Goal: Task Accomplishment & Management: Use online tool/utility

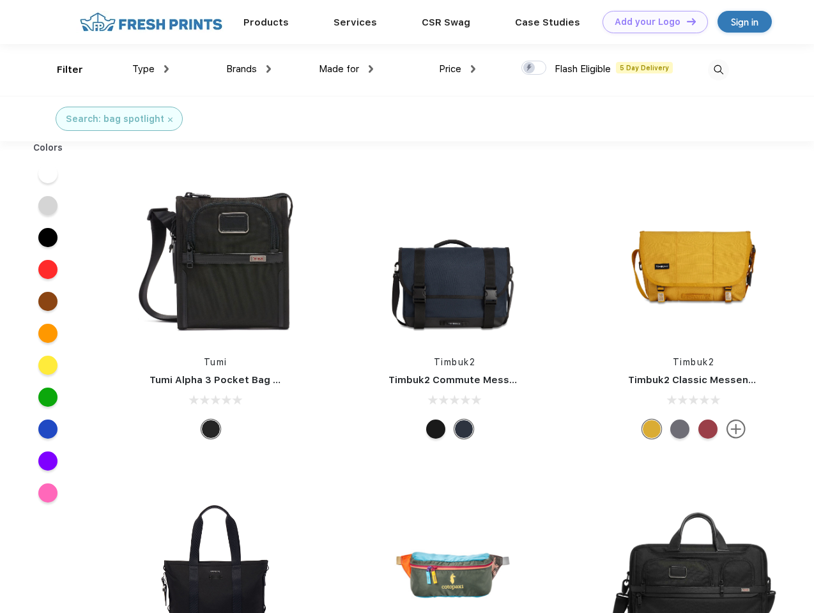
scroll to position [1, 0]
click at [650, 22] on link "Add your Logo Design Tool" at bounding box center [654, 22] width 105 height 22
click at [0, 0] on div "Design Tool" at bounding box center [0, 0] width 0 height 0
click at [685, 21] on link "Add your Logo Design Tool" at bounding box center [654, 22] width 105 height 22
click at [61, 70] on div "Filter" at bounding box center [70, 70] width 26 height 15
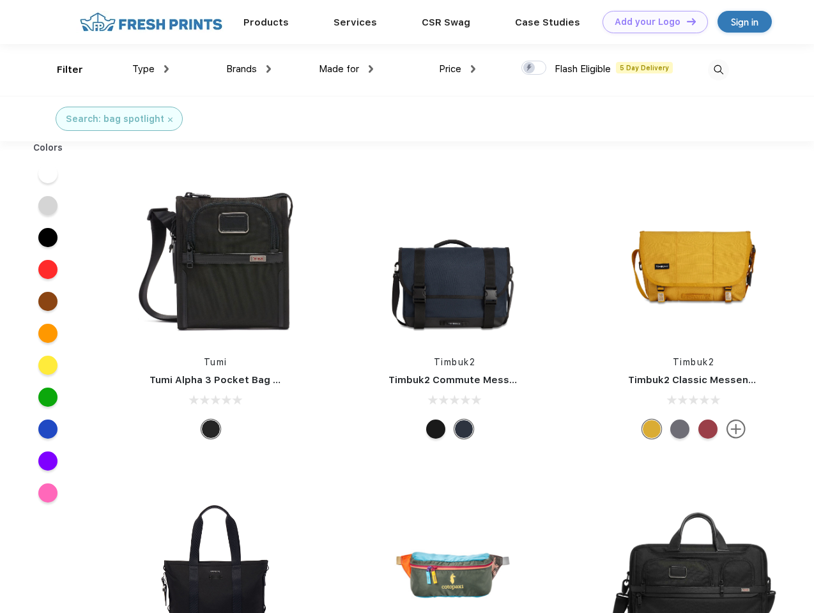
click at [151, 69] on span "Type" at bounding box center [143, 68] width 22 height 11
click at [248, 69] on span "Brands" at bounding box center [241, 68] width 31 height 11
click at [346, 69] on span "Made for" at bounding box center [339, 68] width 40 height 11
click at [457, 69] on span "Price" at bounding box center [450, 68] width 22 height 11
click at [534, 68] on div at bounding box center [533, 68] width 25 height 14
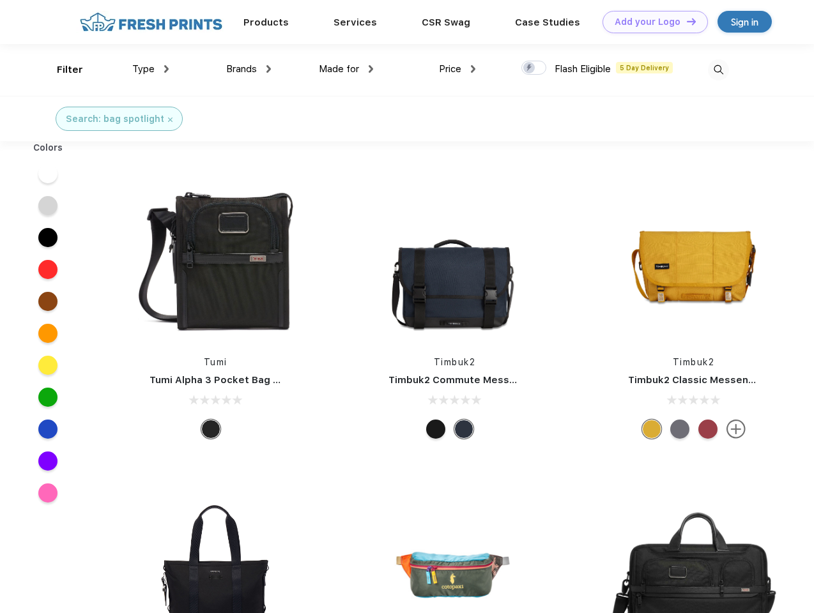
click at [529, 68] on input "checkbox" at bounding box center [525, 64] width 8 height 8
click at [718, 70] on img at bounding box center [718, 69] width 21 height 21
